Goal: Obtain resource: Obtain resource

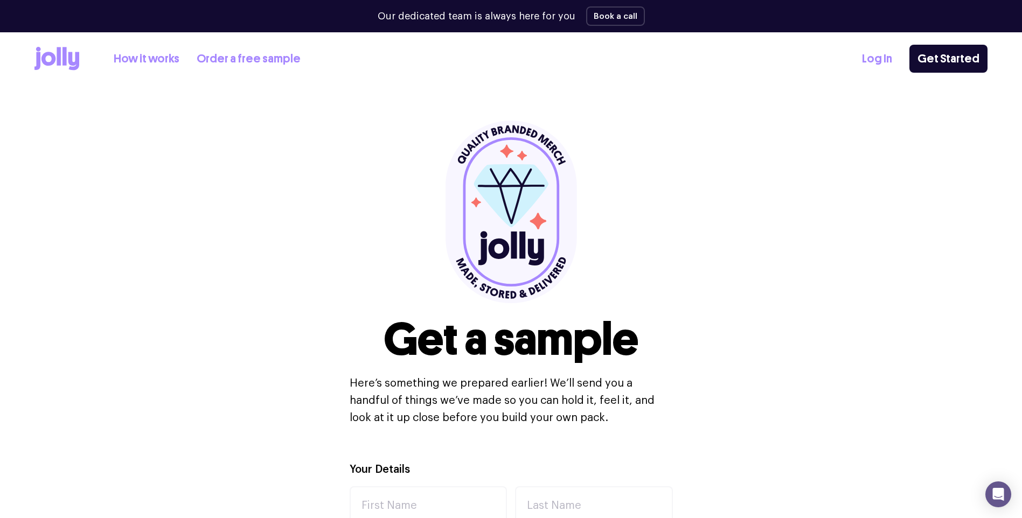
click at [251, 53] on link "Order a free sample" at bounding box center [249, 59] width 104 height 18
click at [160, 56] on link "How it works" at bounding box center [147, 59] width 66 height 18
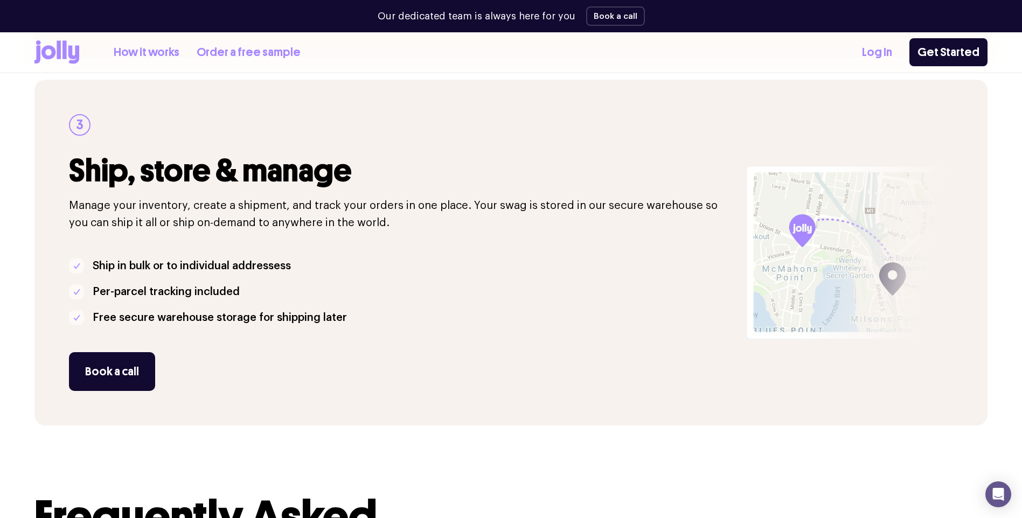
scroll to position [916, 0]
